Goal: Navigation & Orientation: Go to known website

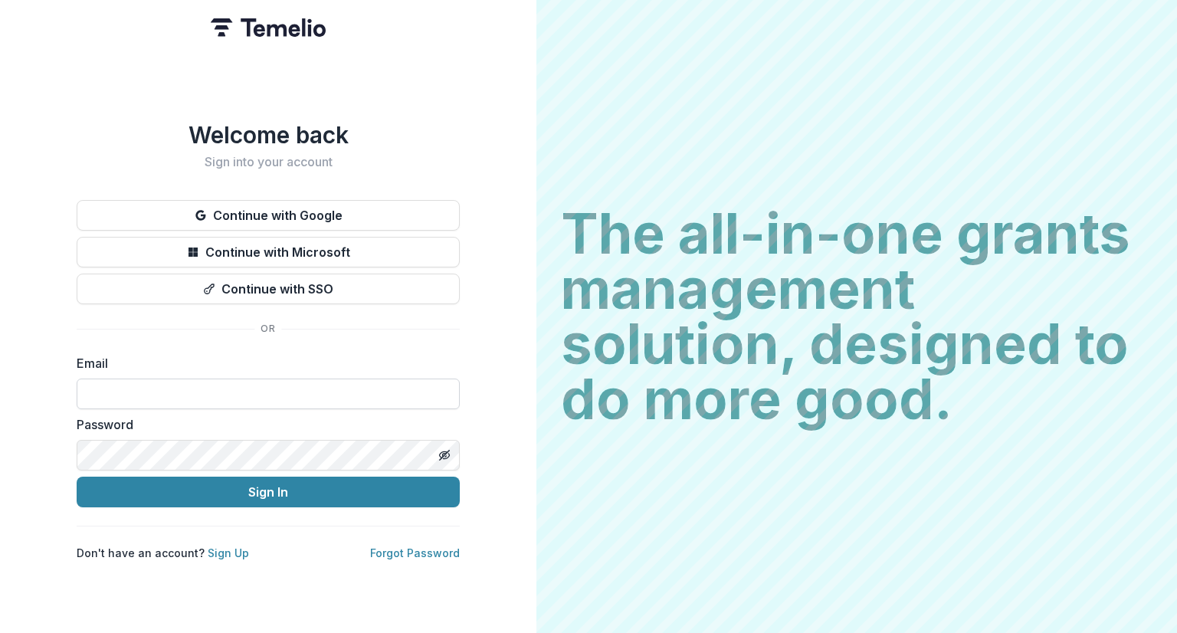
click at [290, 386] on input at bounding box center [268, 394] width 383 height 31
type input "**********"
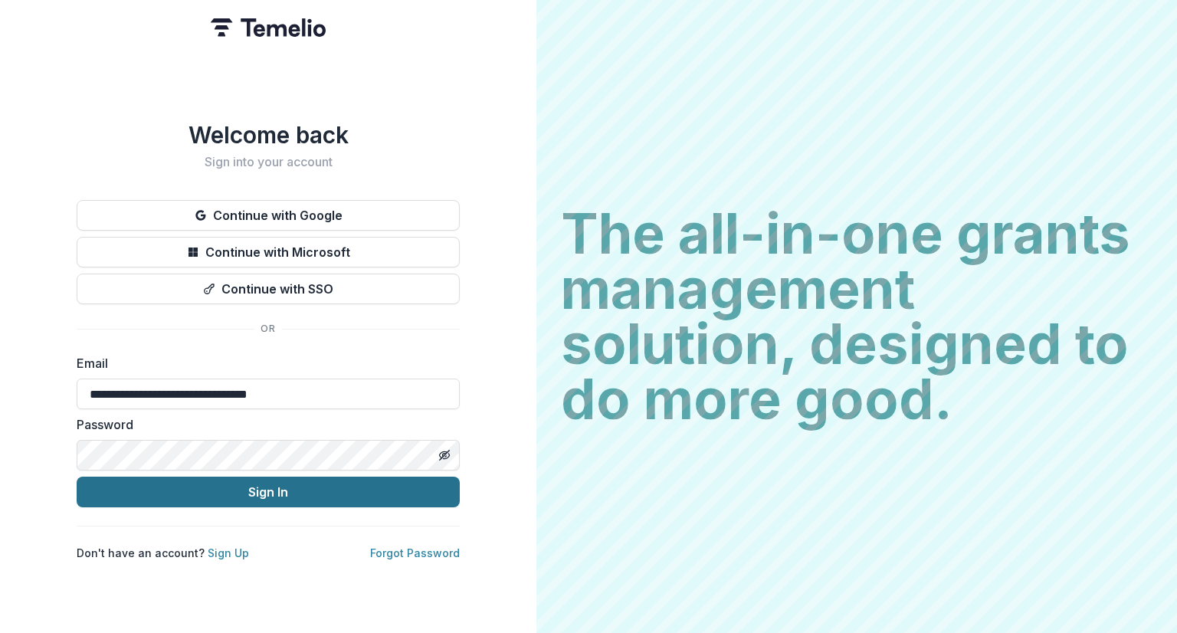
click at [280, 493] on button "Sign In" at bounding box center [268, 492] width 383 height 31
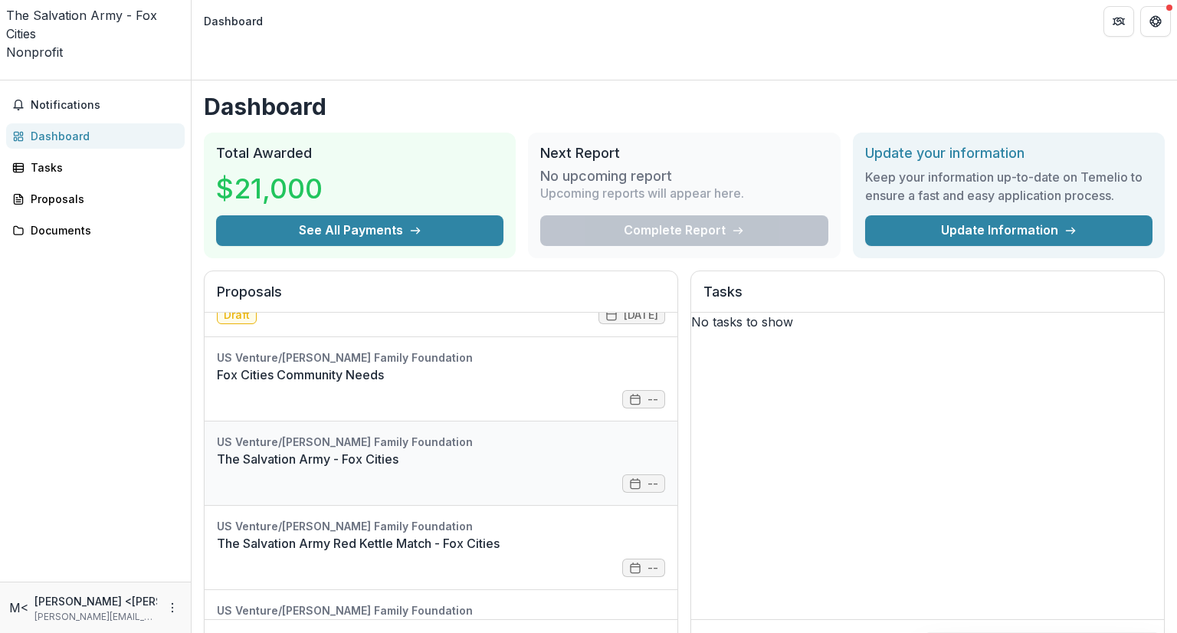
scroll to position [153, 0]
